Goal: Transaction & Acquisition: Purchase product/service

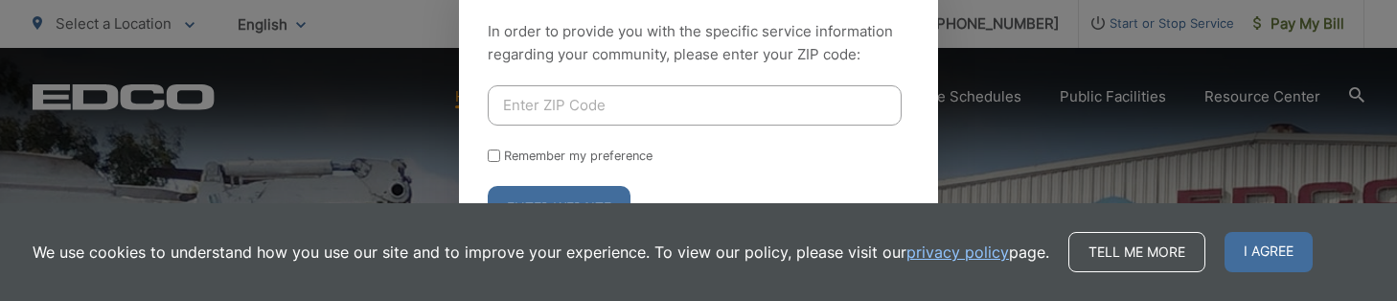
click at [604, 91] on input "Enter ZIP Code" at bounding box center [695, 105] width 414 height 40
type input "92116"
click at [488, 186] on button "Enter Website" at bounding box center [559, 208] width 143 height 44
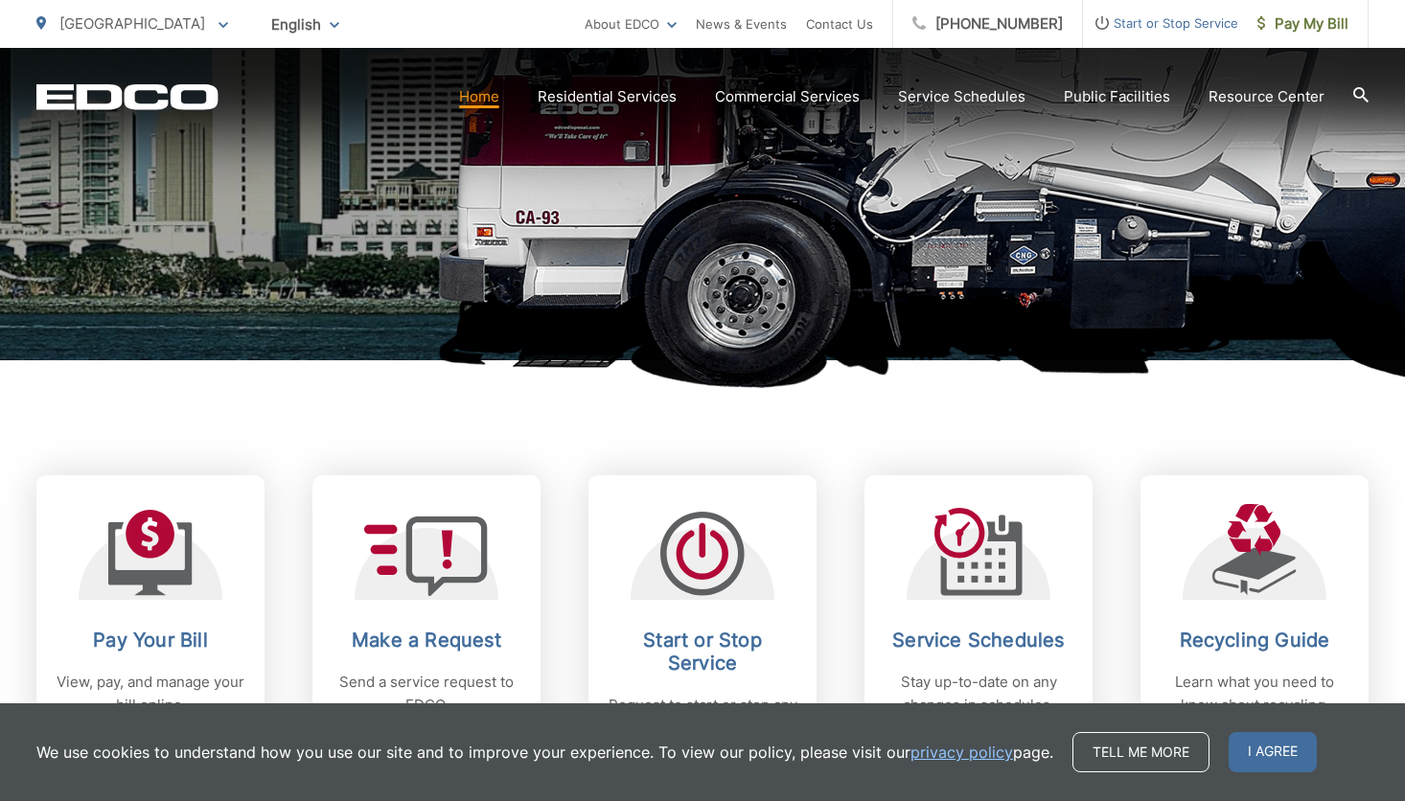
scroll to position [479, 0]
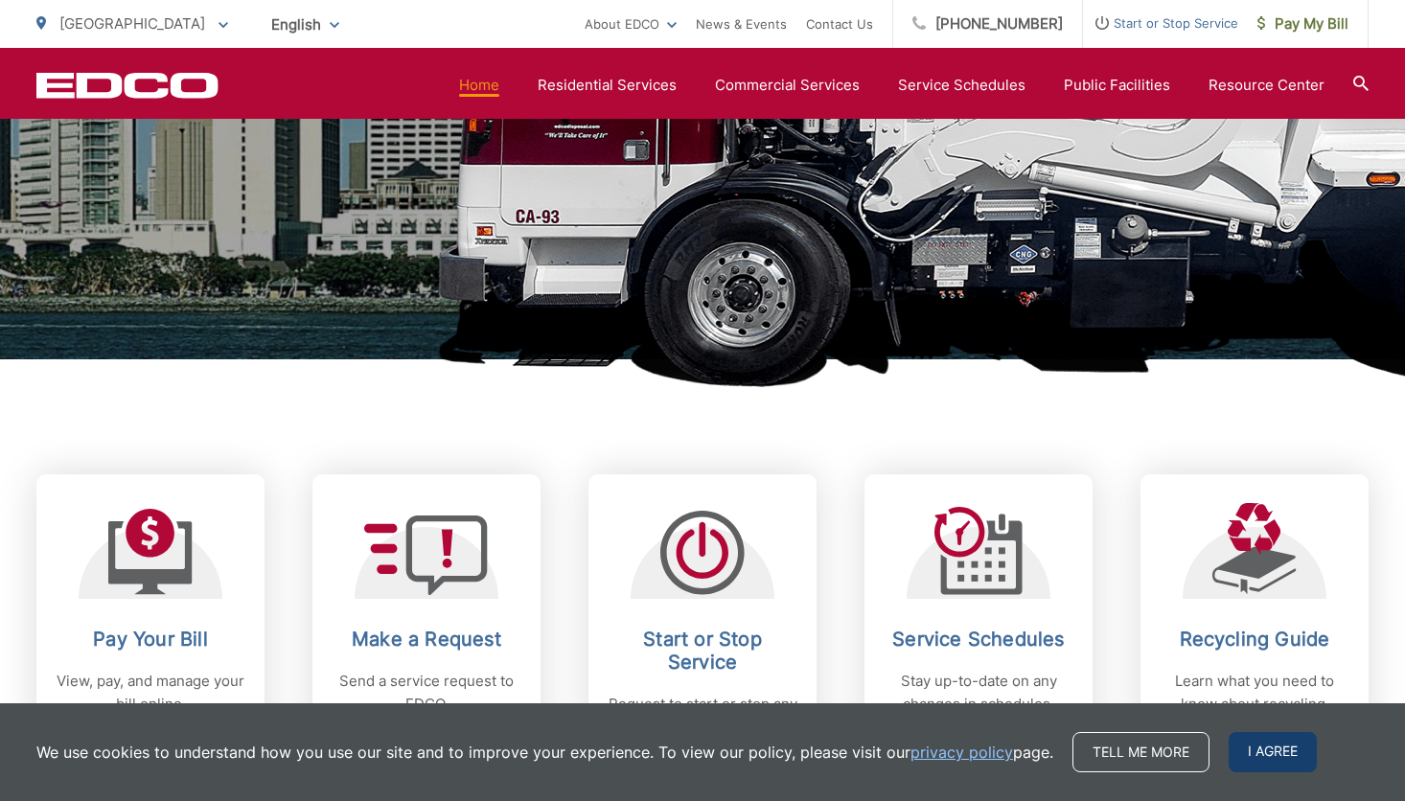
click at [1264, 300] on span "I agree" at bounding box center [1273, 752] width 88 height 40
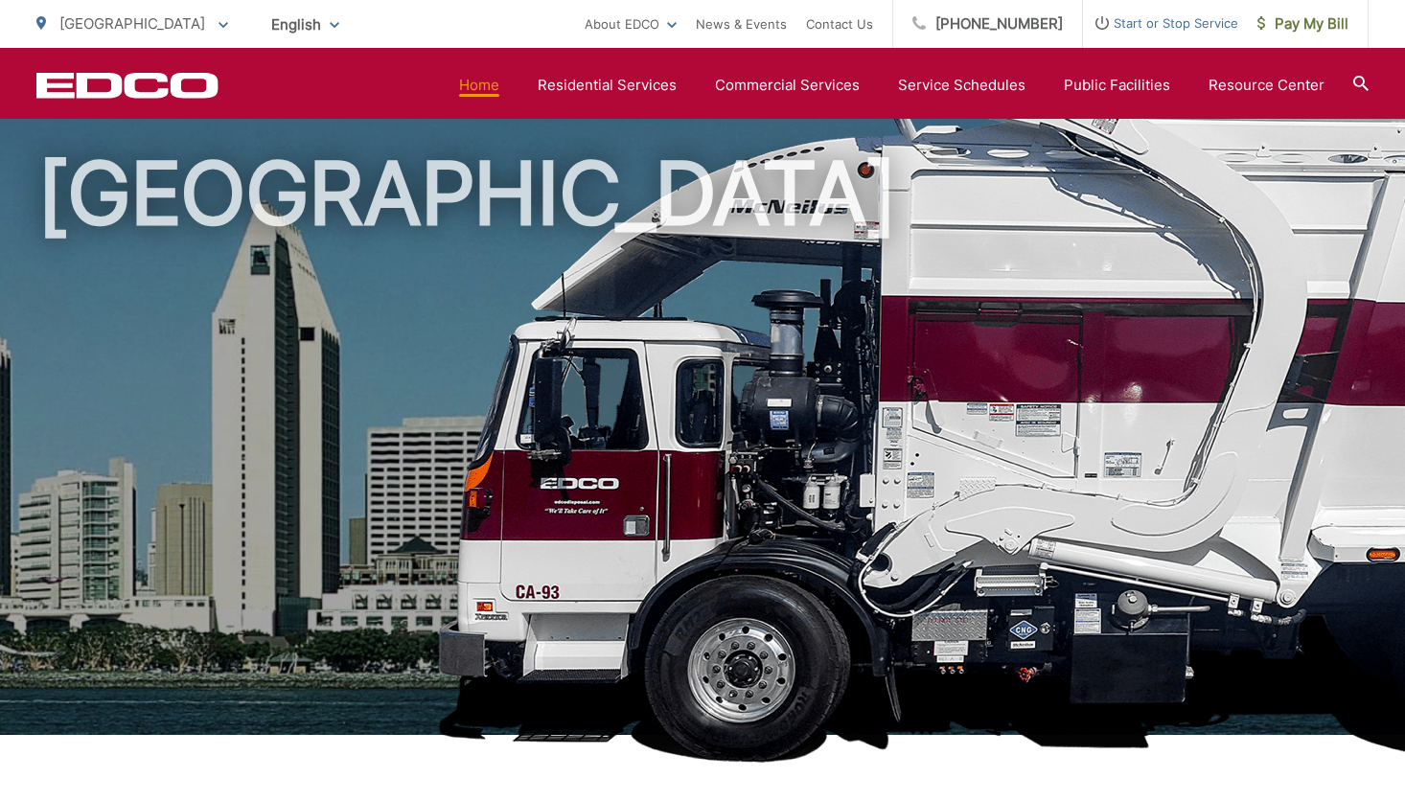
scroll to position [0, 0]
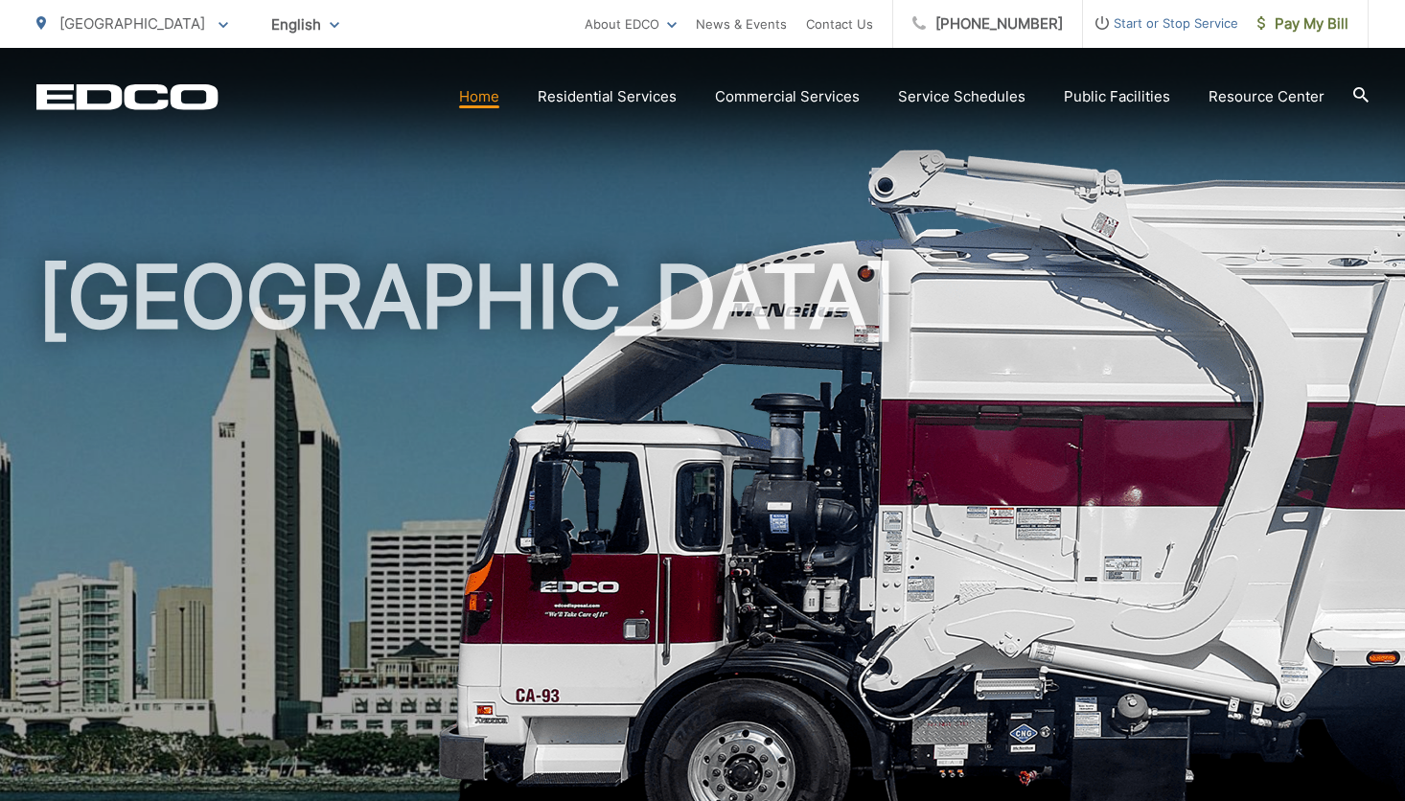
click at [587, 300] on h1 "[GEOGRAPHIC_DATA]" at bounding box center [702, 552] width 1332 height 607
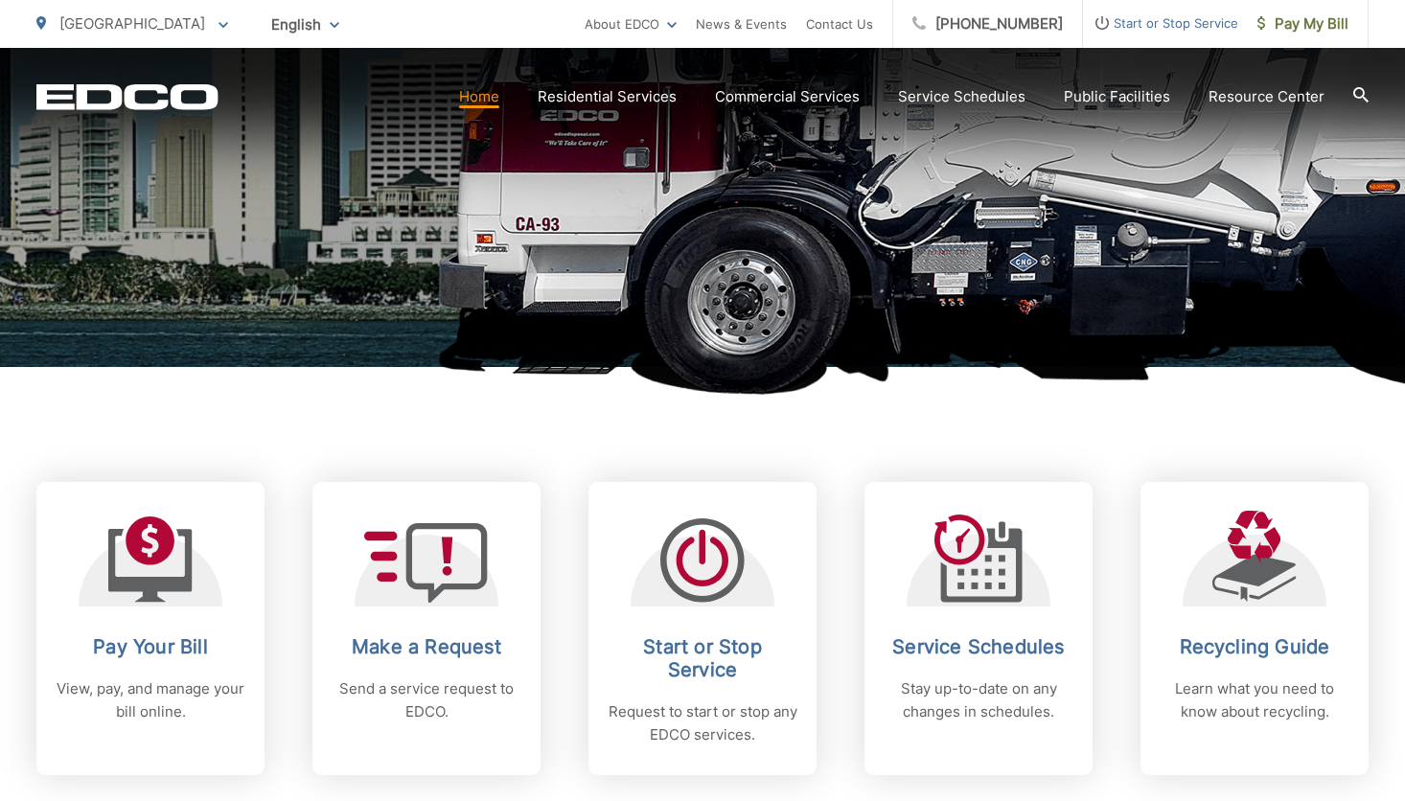
scroll to position [479, 0]
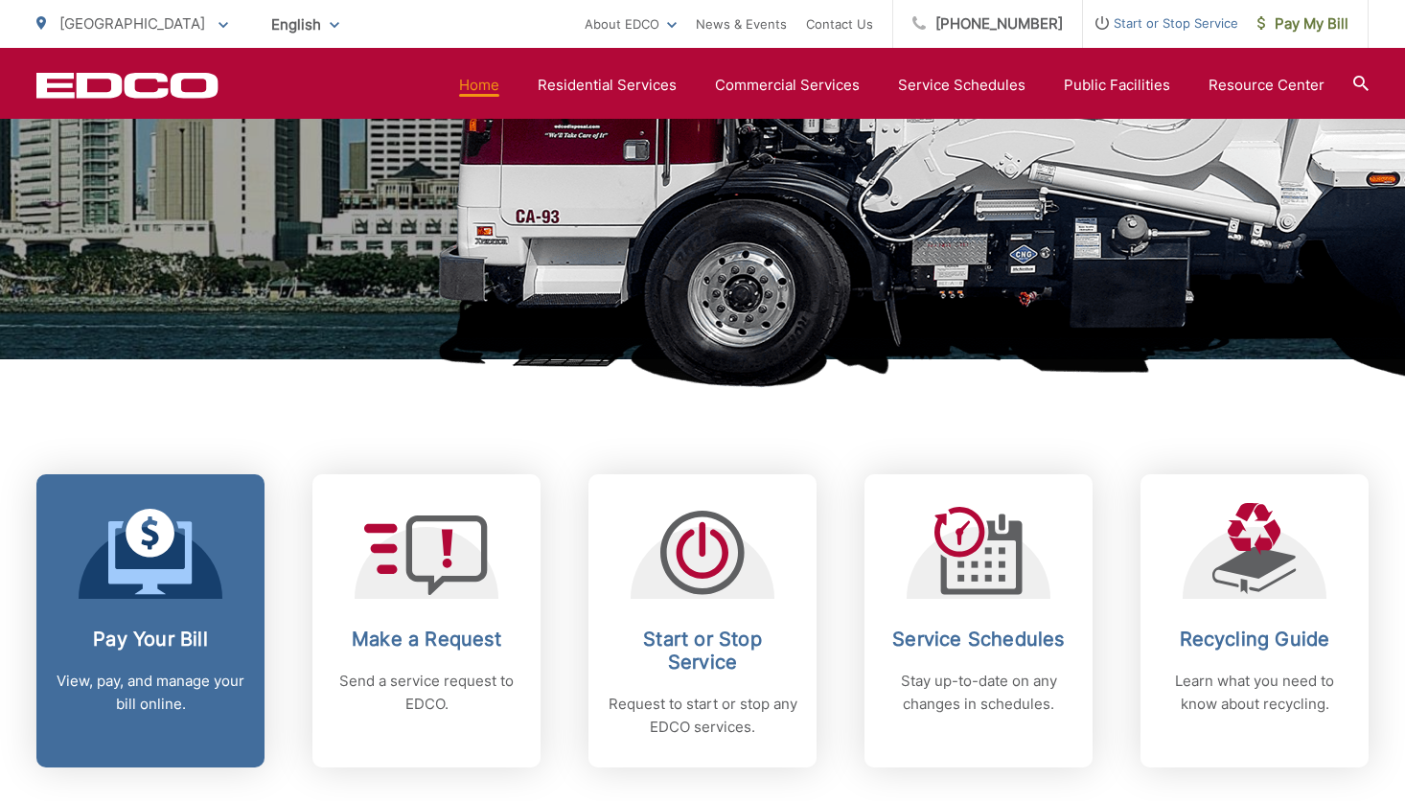
click at [167, 300] on icon at bounding box center [150, 552] width 84 height 86
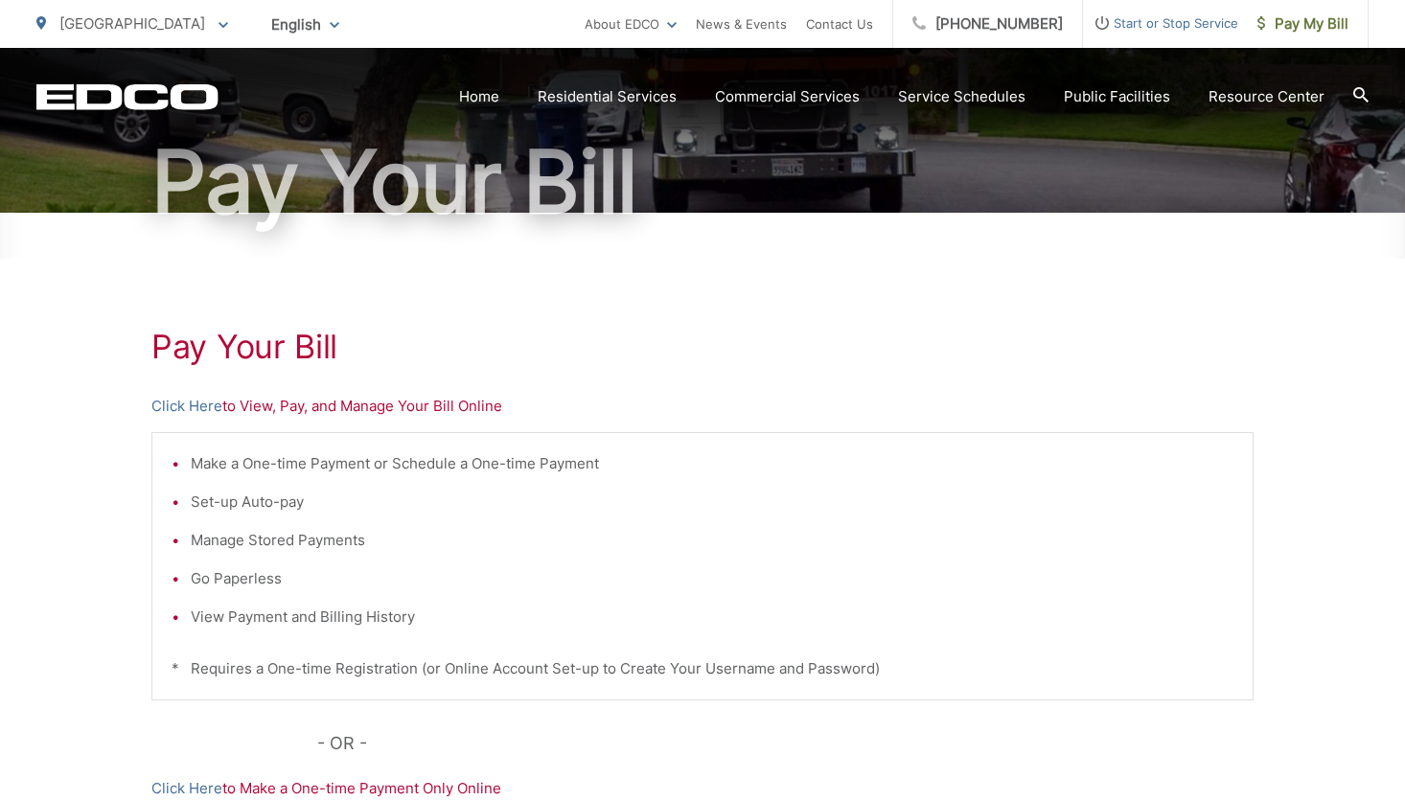
scroll to position [192, 0]
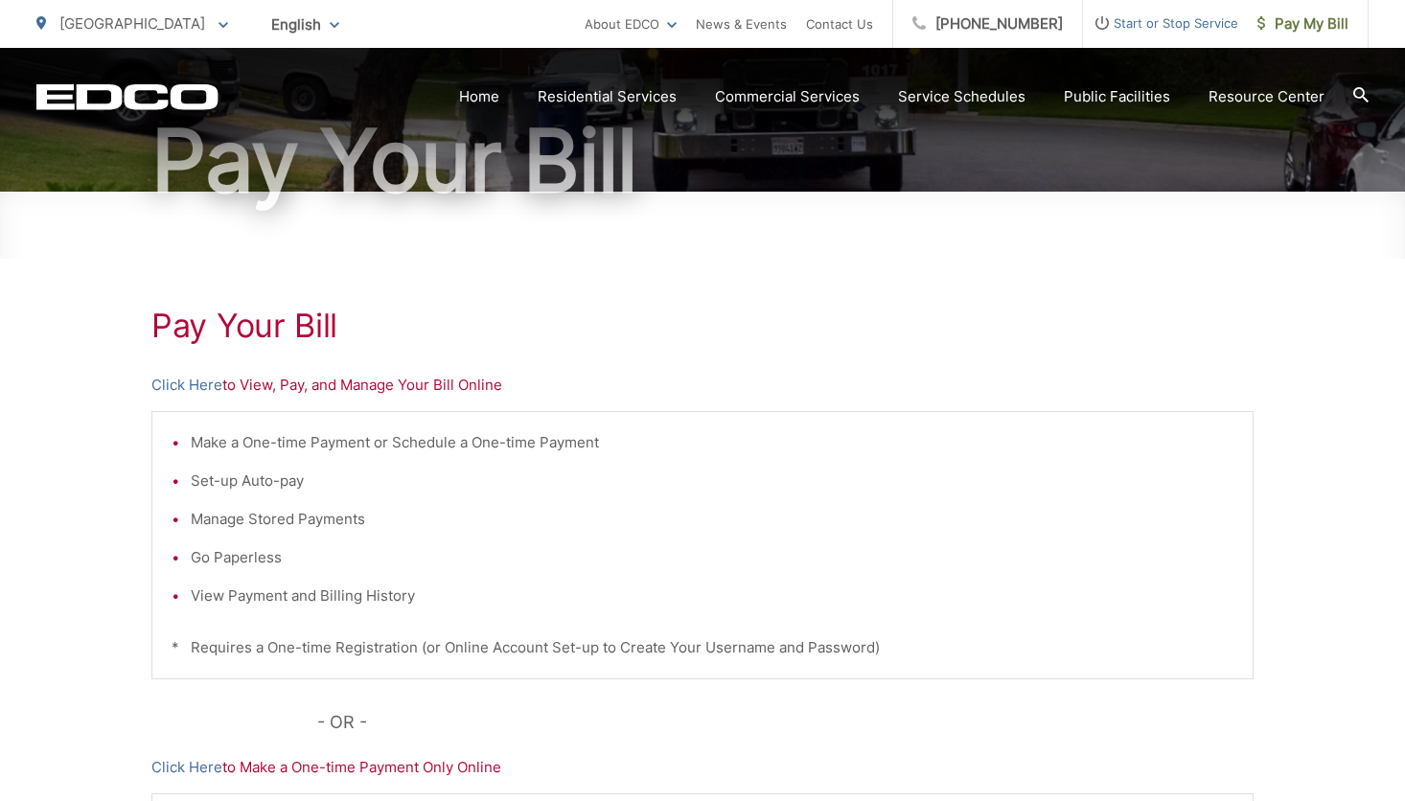
click at [248, 320] on h1 "Pay Your Bill" at bounding box center [702, 326] width 1102 height 38
click at [771, 572] on ul "Make a One-time Payment or Schedule a One-time Payment Set-up Auto-pay Manage S…" at bounding box center [703, 519] width 1062 height 176
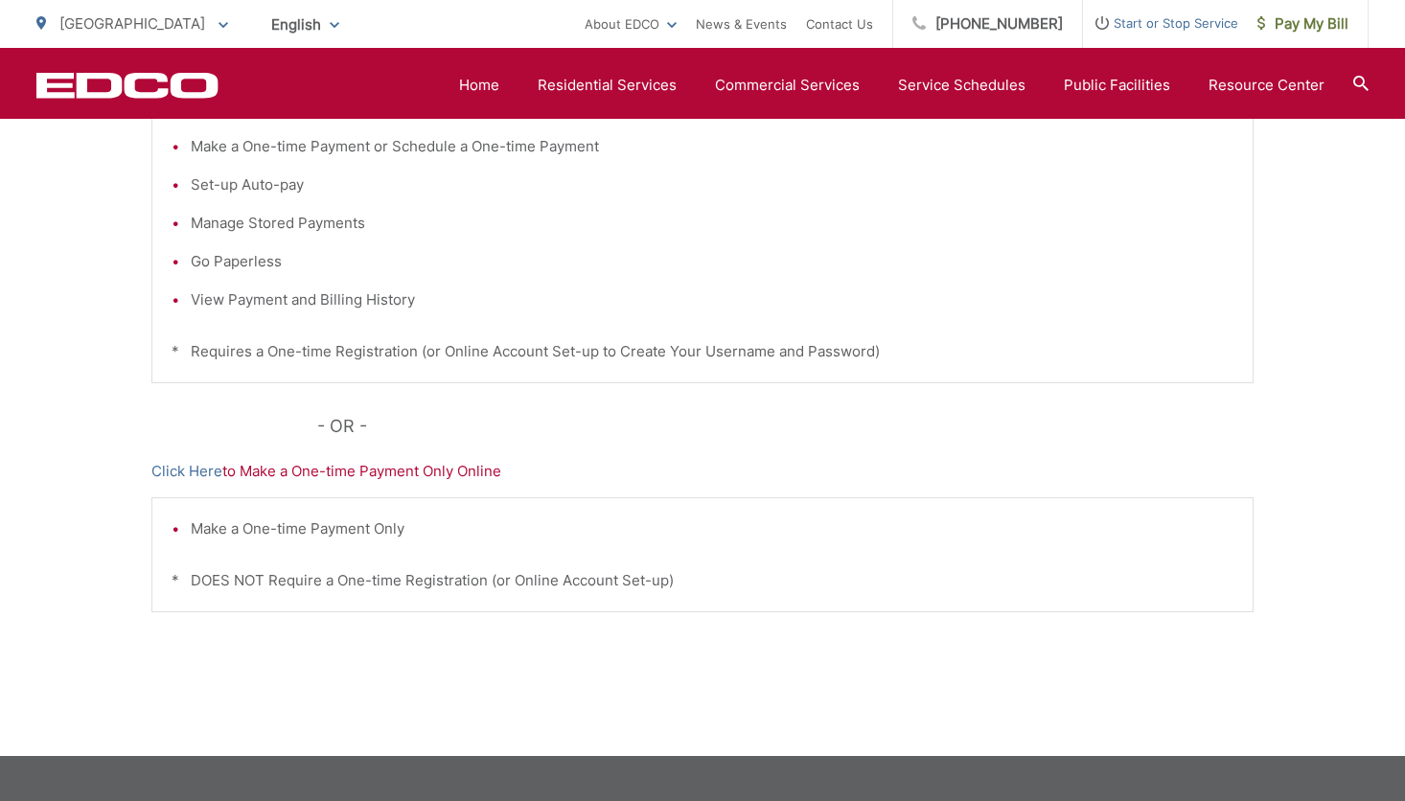
scroll to position [466, 0]
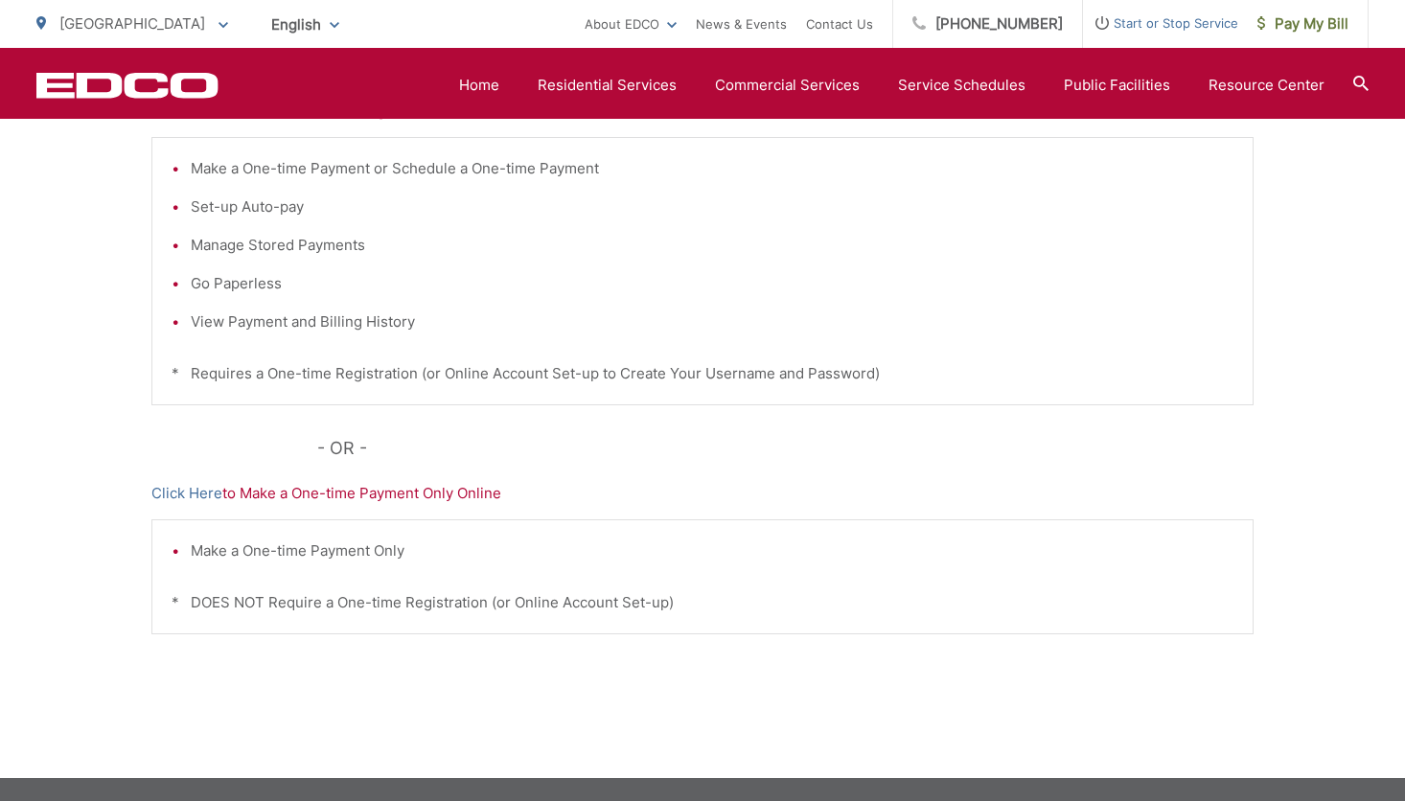
click at [943, 496] on p "Click Here to Make a One-time Payment Only Online" at bounding box center [702, 493] width 1102 height 23
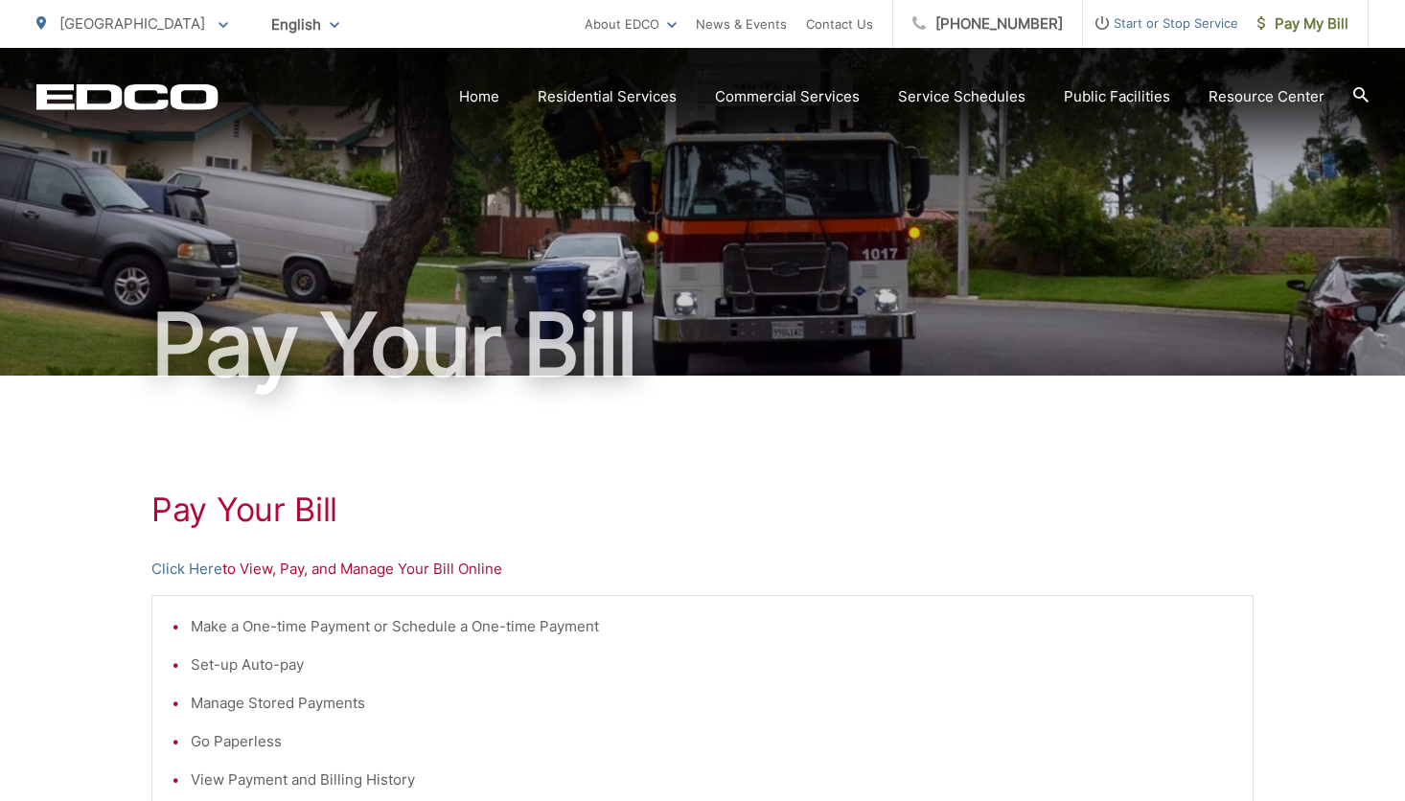
scroll to position [0, 0]
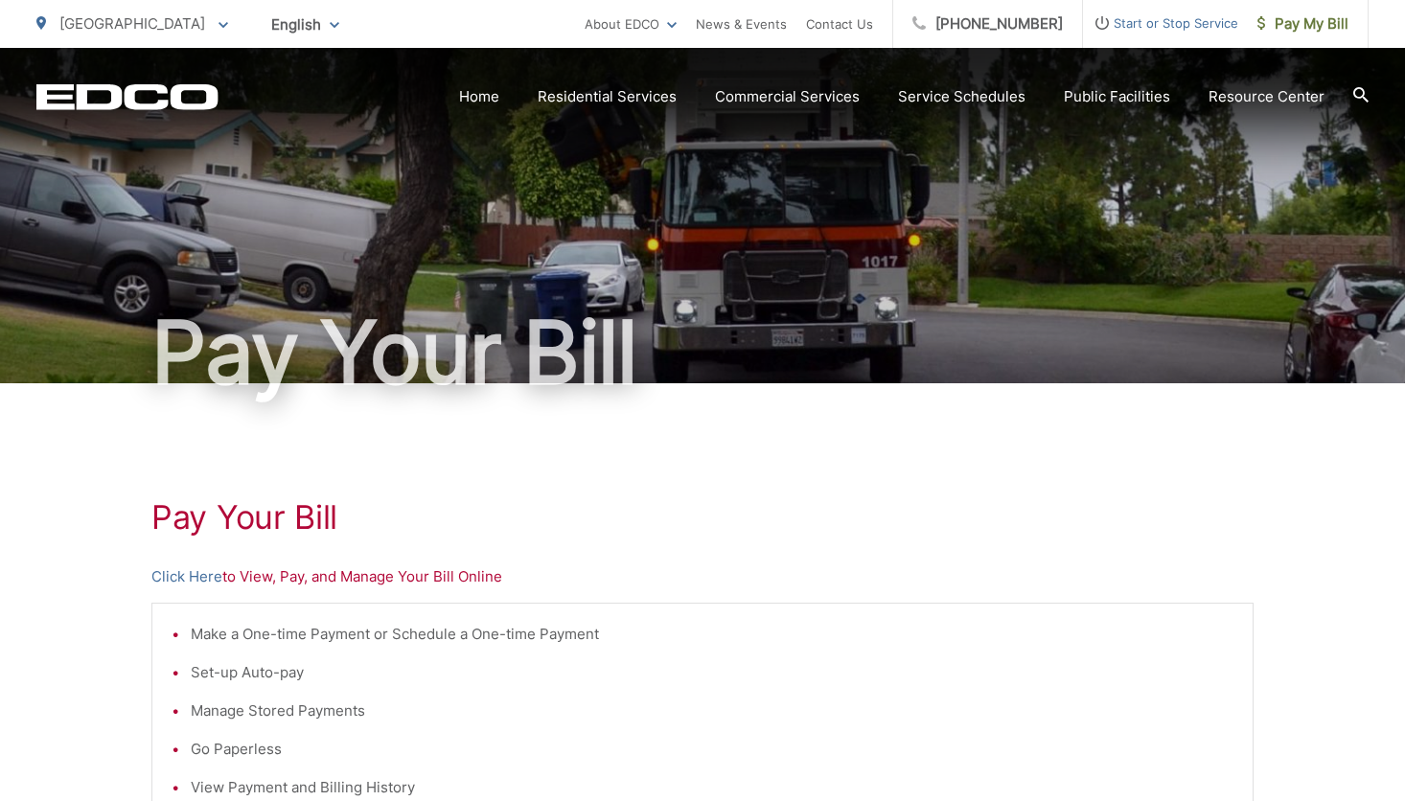
click at [246, 569] on p "Click Here to View, Pay, and Manage Your Bill Online" at bounding box center [702, 576] width 1102 height 23
click at [202, 574] on link "Click Here" at bounding box center [186, 576] width 71 height 23
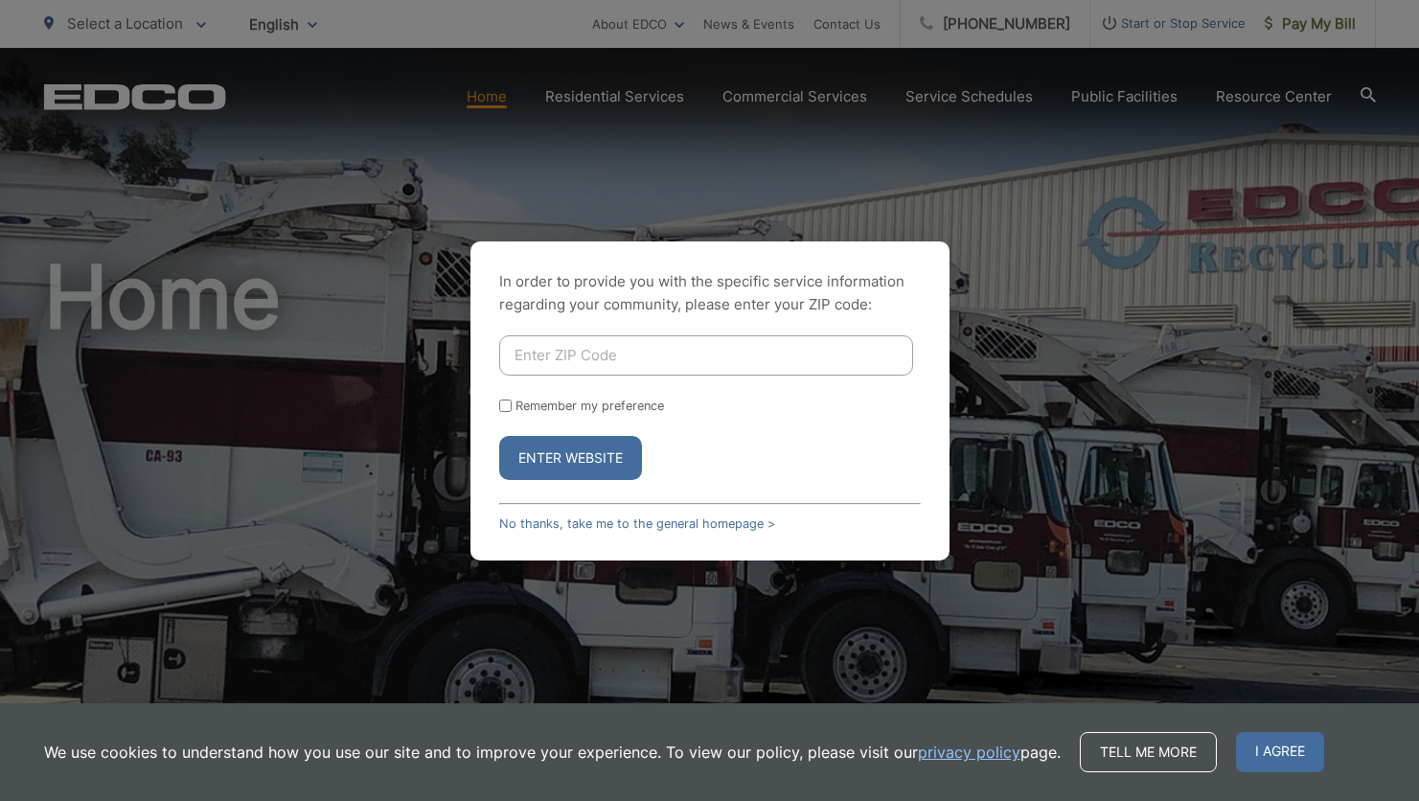
click at [655, 352] on input "Enter ZIP Code" at bounding box center [706, 355] width 414 height 40
type input "92160"
click at [499, 436] on button "Enter Website" at bounding box center [570, 458] width 143 height 44
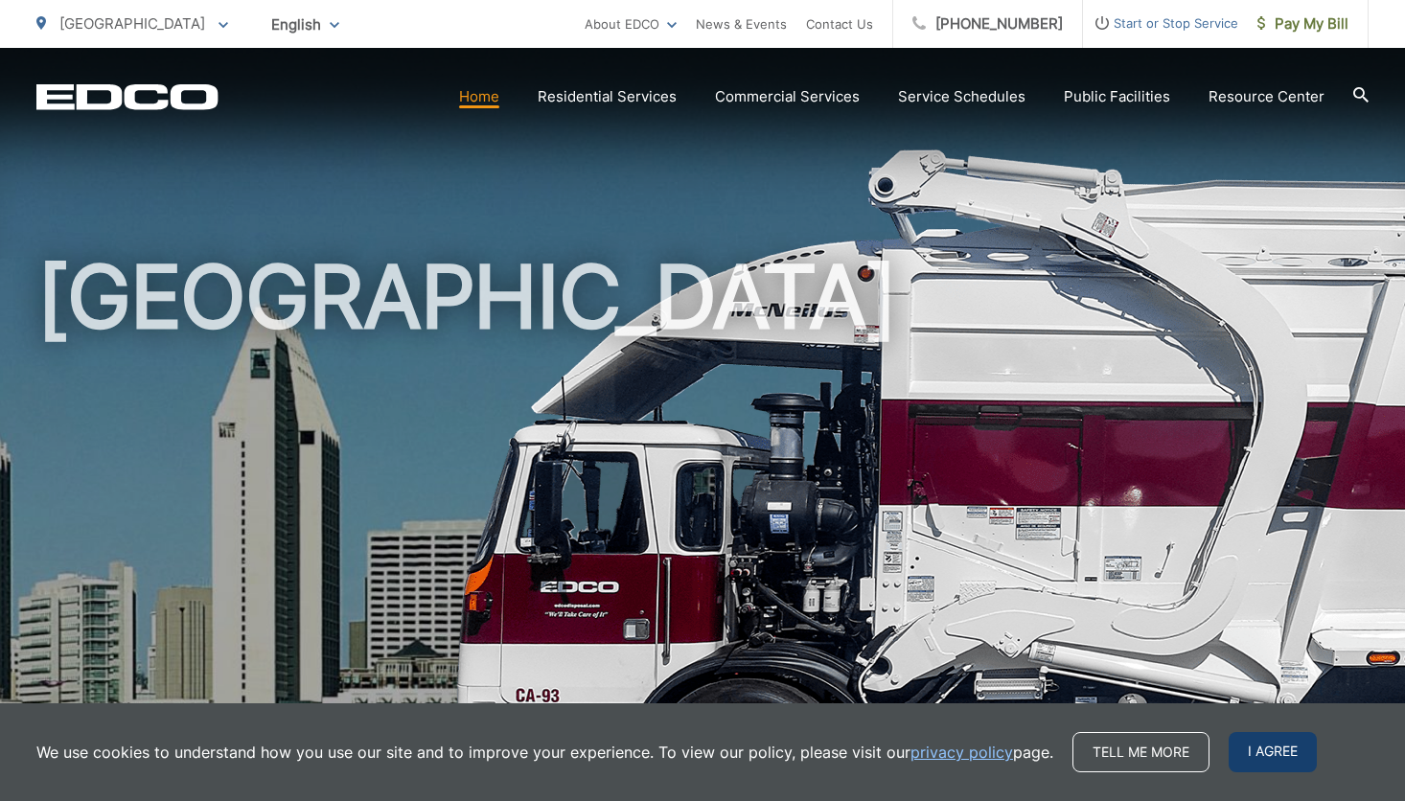
click at [1279, 765] on span "I agree" at bounding box center [1273, 752] width 88 height 40
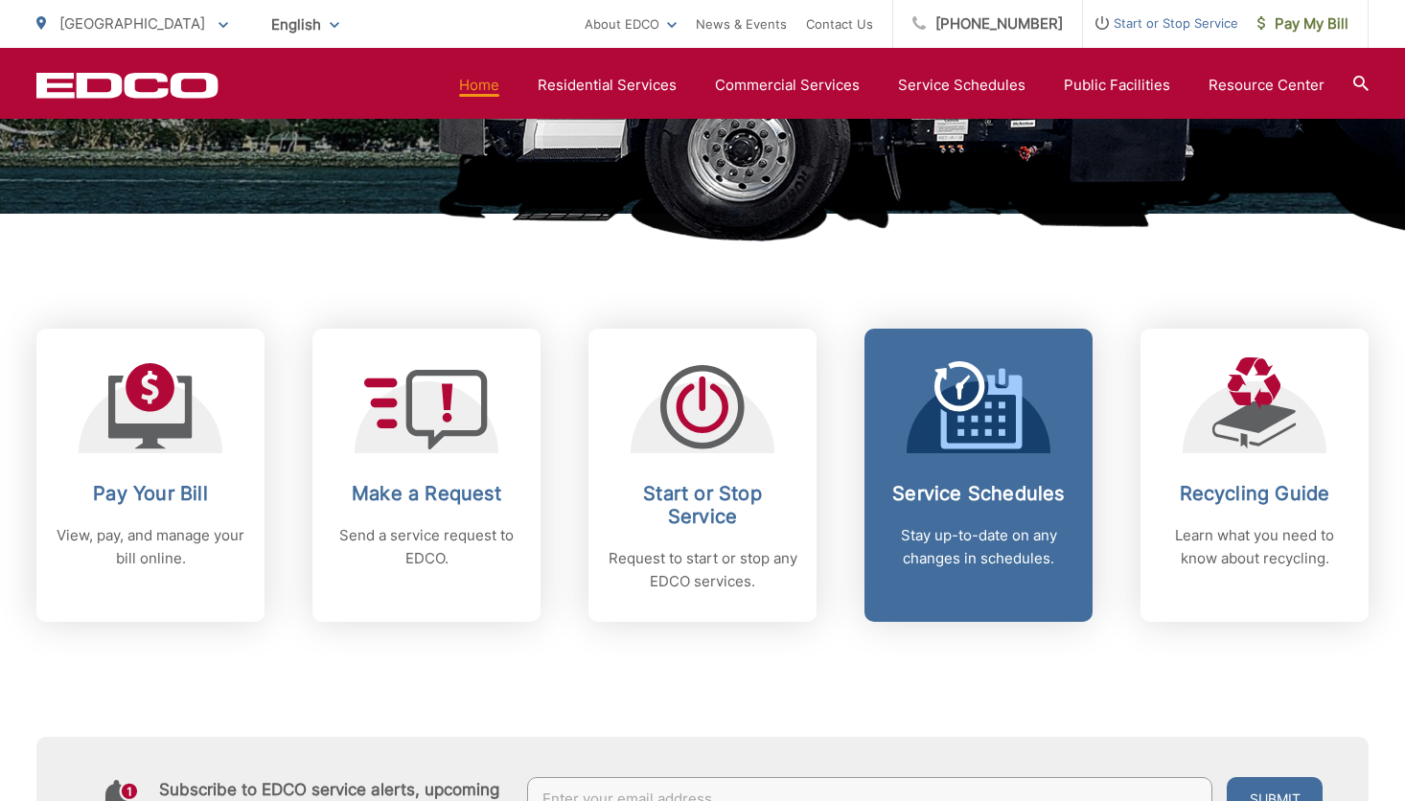
scroll to position [671, 0]
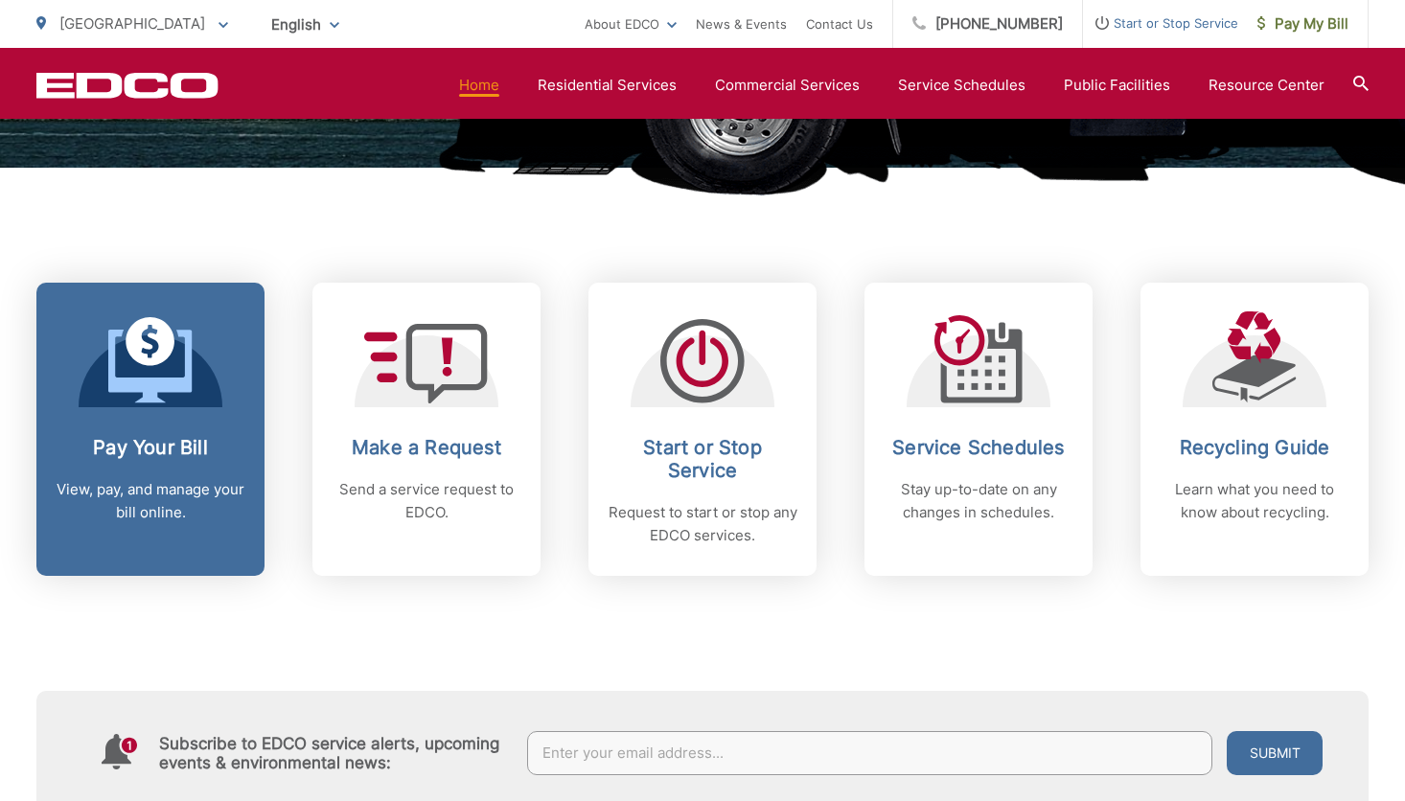
click at [147, 413] on link "Pay Your Bill View, pay, and manage your bill online." at bounding box center [150, 429] width 228 height 293
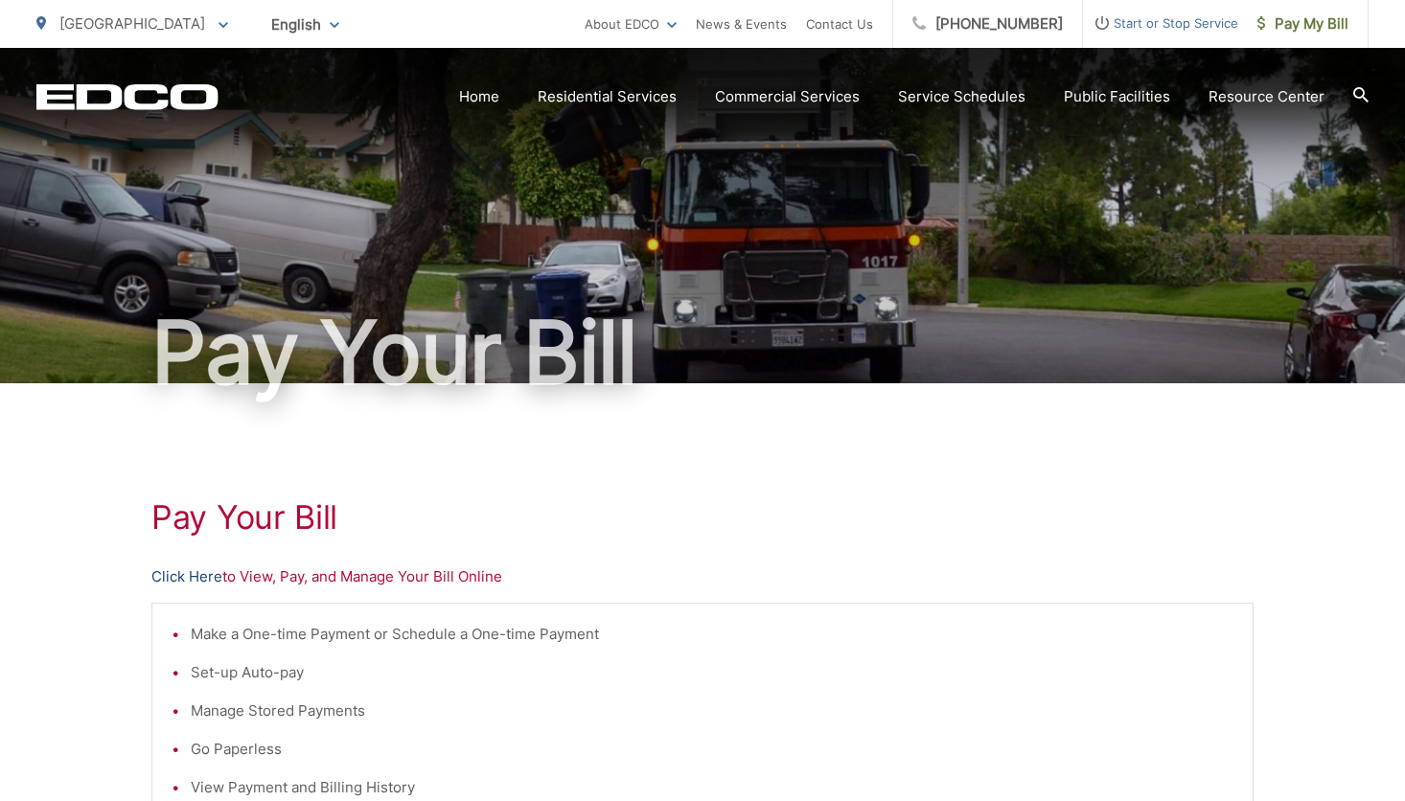
click at [198, 575] on link "Click Here" at bounding box center [186, 576] width 71 height 23
